Goal: Find specific page/section: Find specific page/section

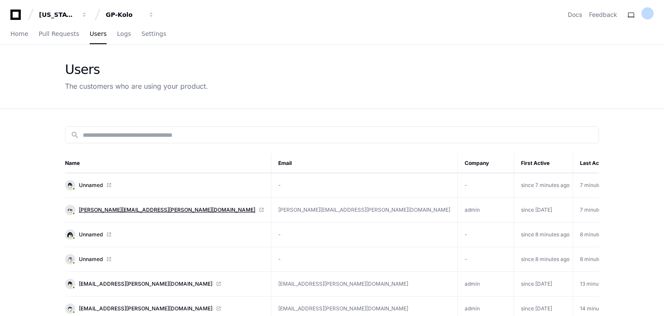
click at [116, 210] on span "[PERSON_NAME][EMAIL_ADDRESS][PERSON_NAME][DOMAIN_NAME]" at bounding box center [167, 210] width 176 height 7
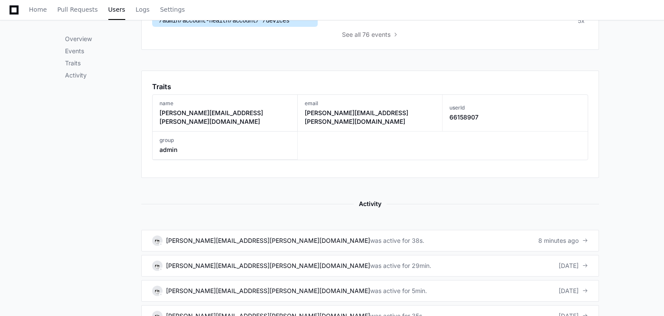
scroll to position [431, 0]
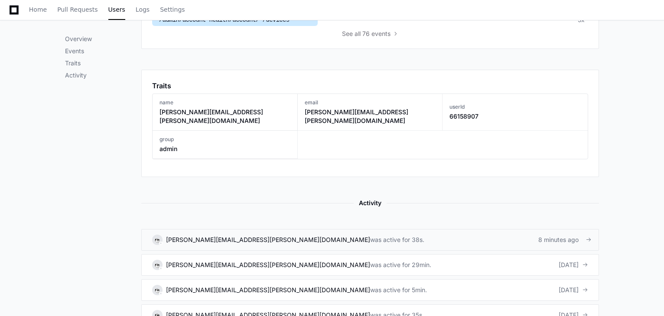
click at [213, 236] on div "[PERSON_NAME][EMAIL_ADDRESS][PERSON_NAME][DOMAIN_NAME]" at bounding box center [268, 240] width 204 height 9
